Goal: Task Accomplishment & Management: Complete application form

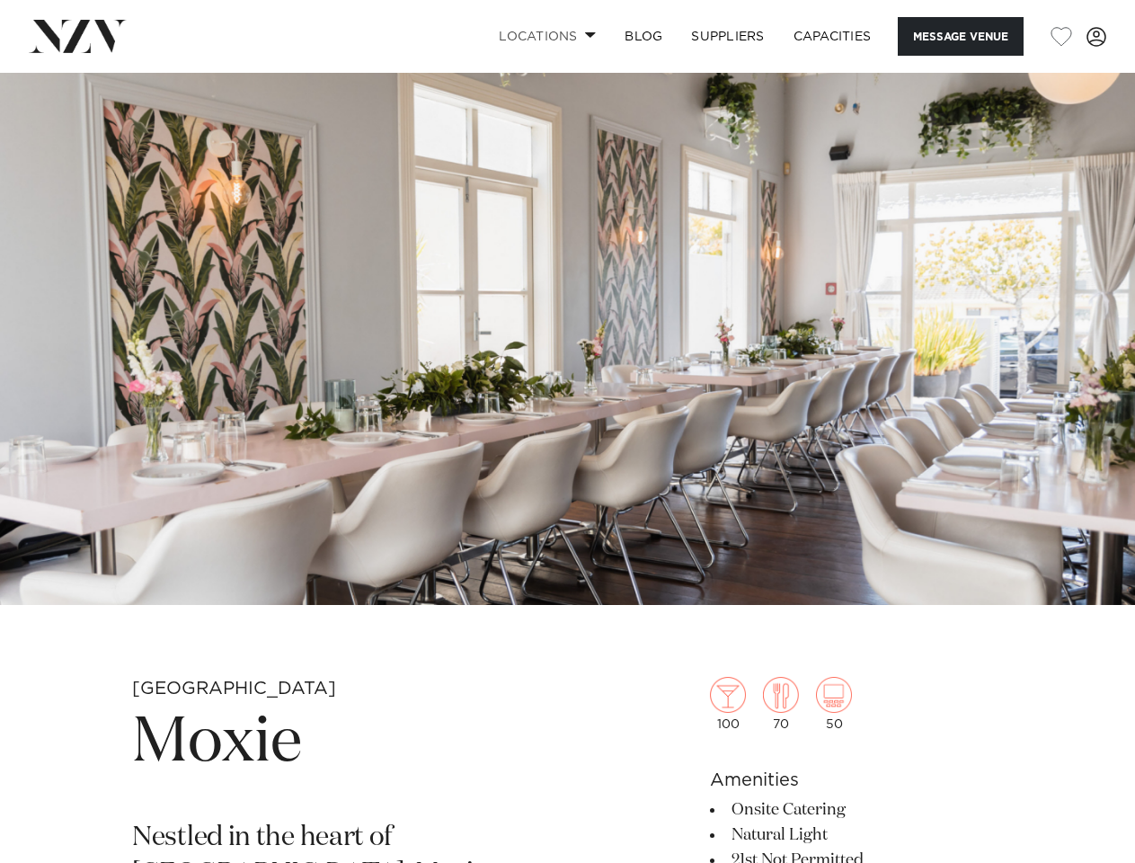
click at [544, 36] on link "Locations" at bounding box center [548, 36] width 126 height 39
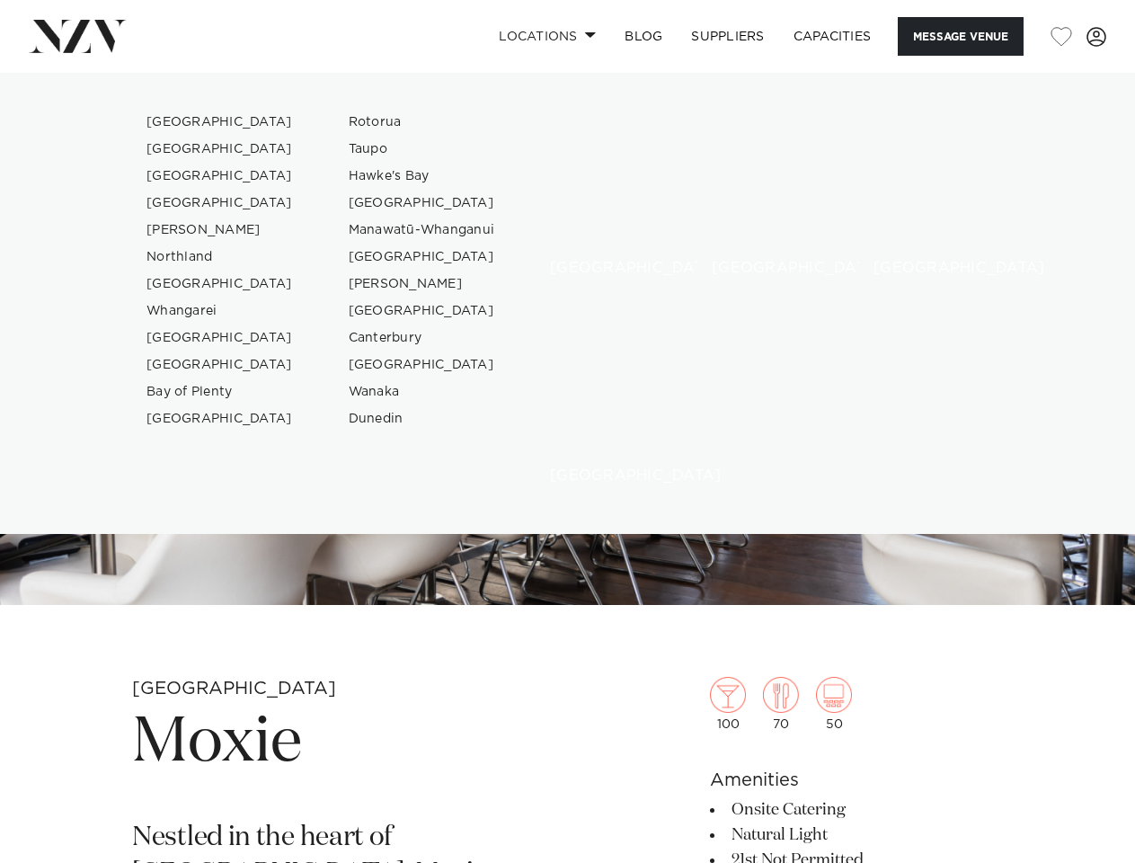
click at [960, 36] on button "Message Venue" at bounding box center [961, 36] width 126 height 39
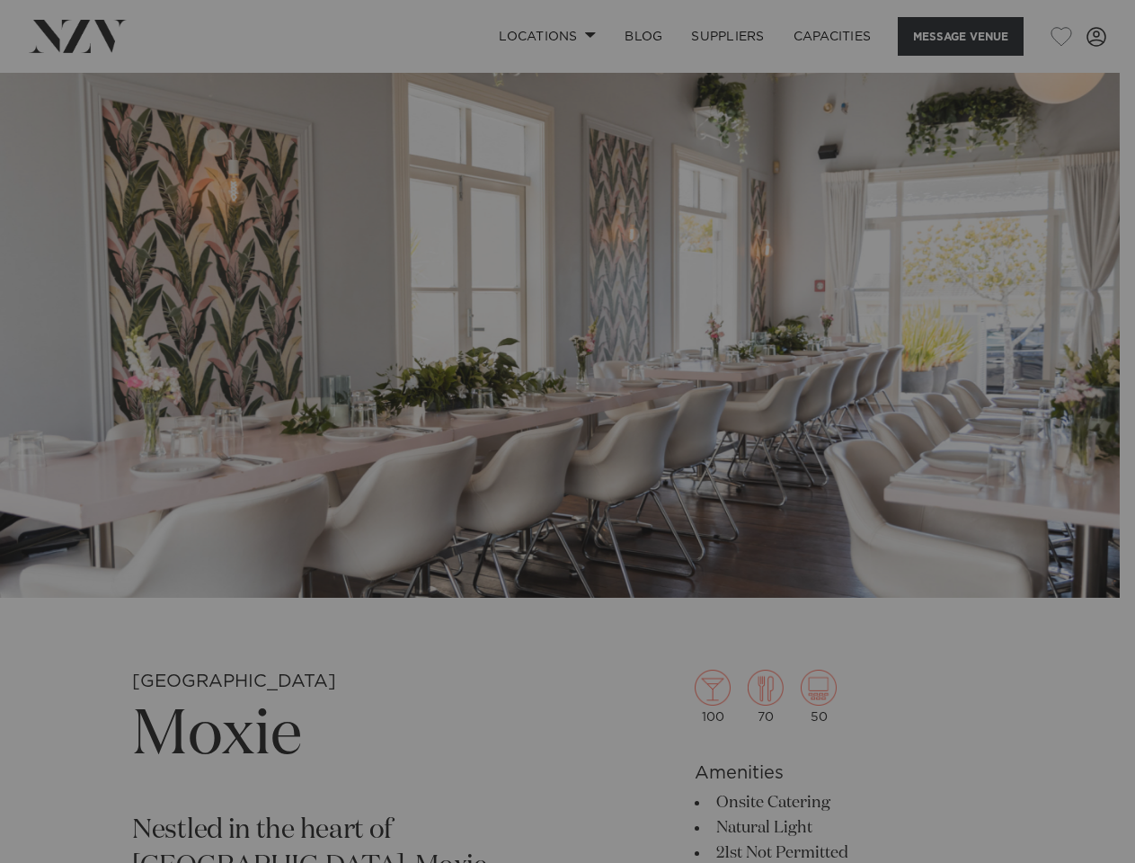
click at [0, 0] on div "**********" at bounding box center [0, 0] width 0 height 0
